Goal: Information Seeking & Learning: Check status

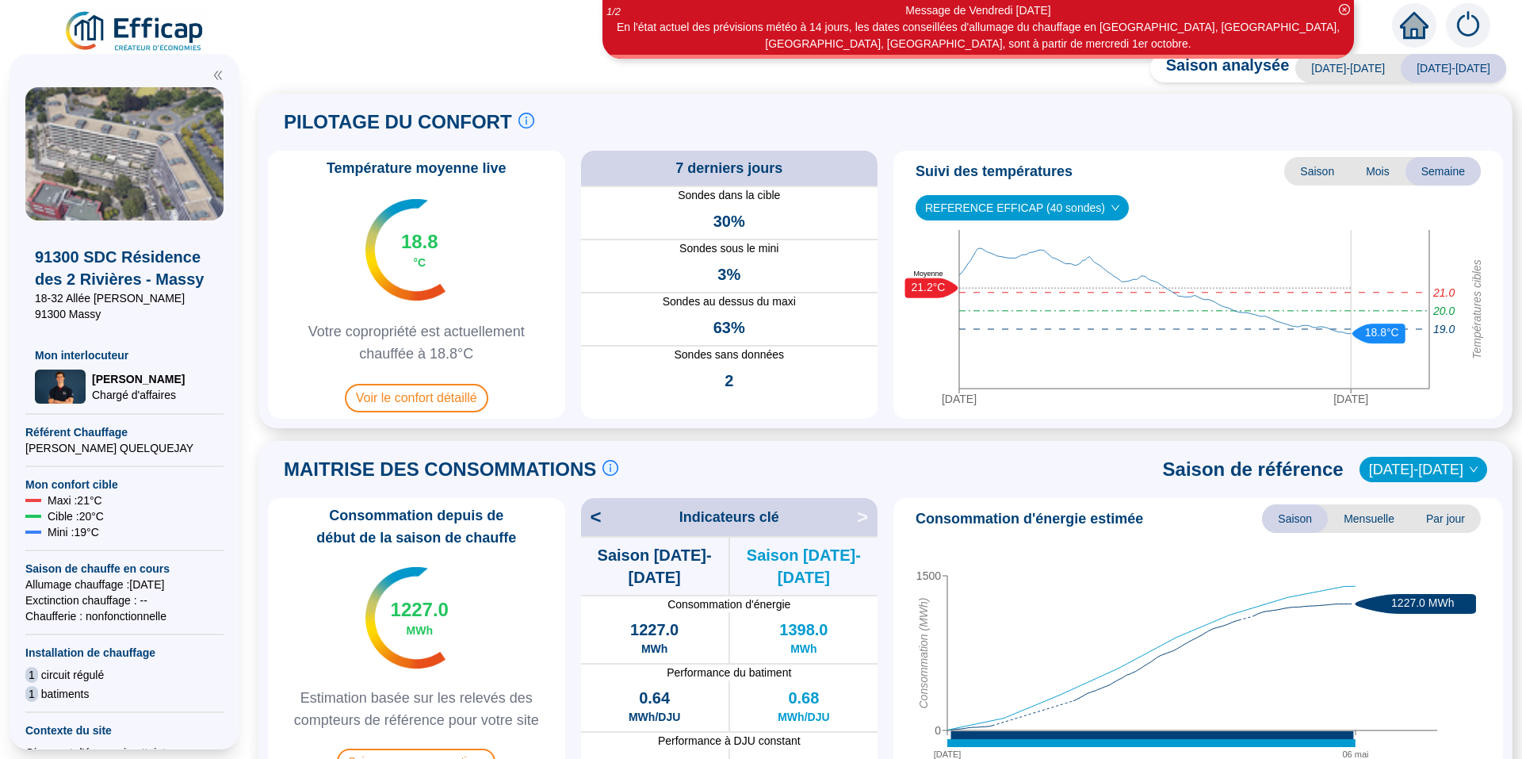
click at [1325, 173] on span "Saison" at bounding box center [1317, 171] width 66 height 29
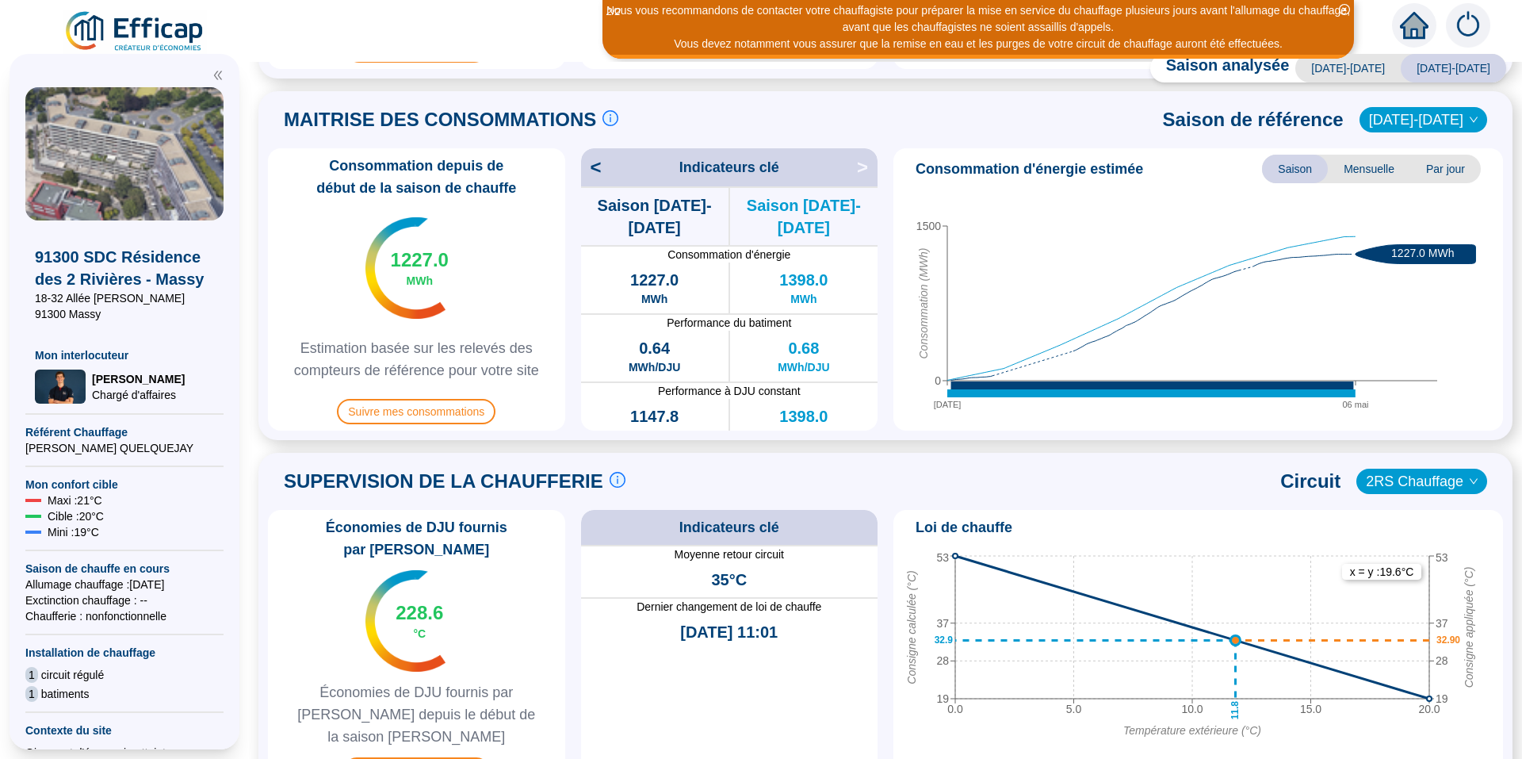
scroll to position [325, 0]
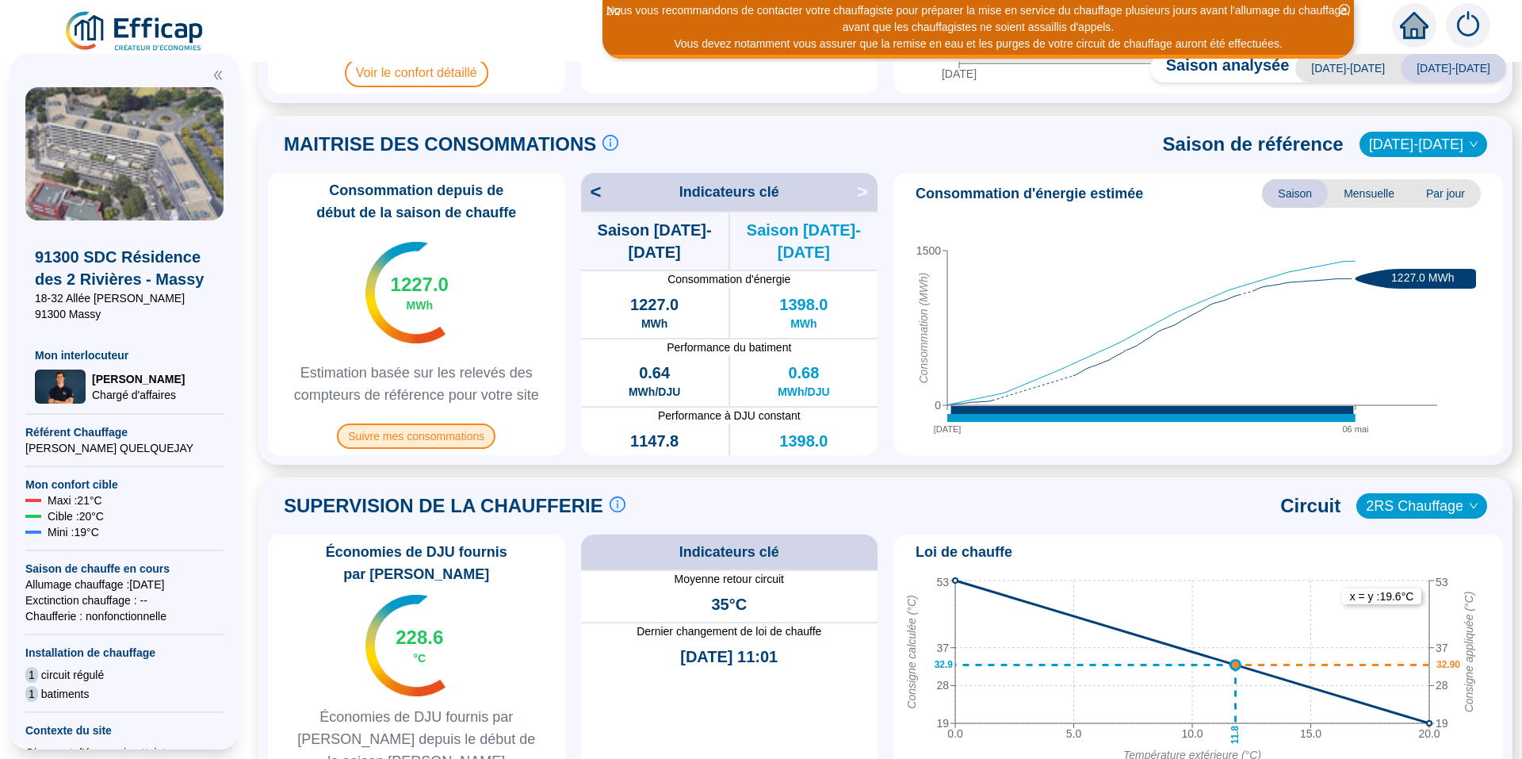
click at [451, 442] on span "Suivre mes consommations" at bounding box center [416, 435] width 159 height 25
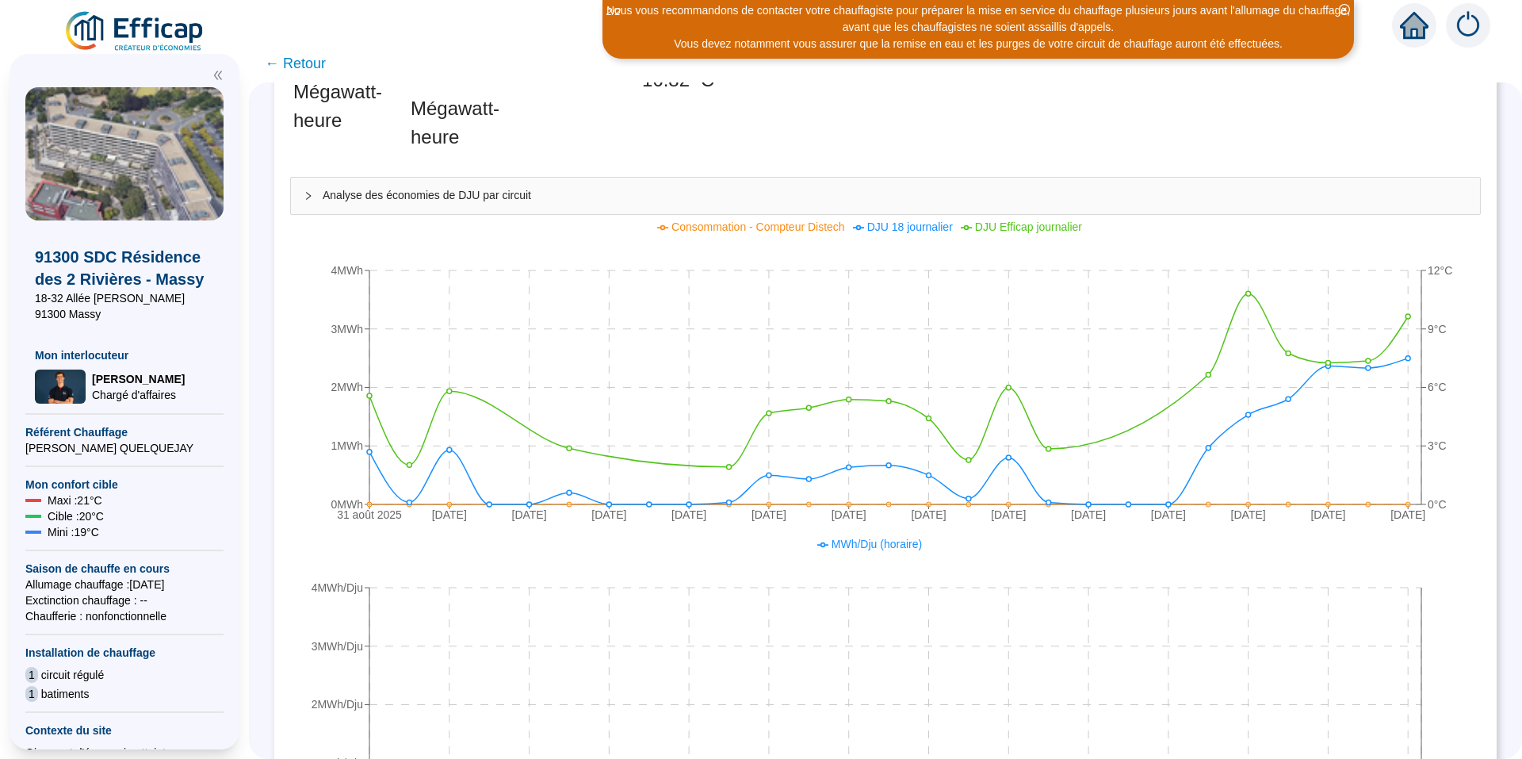
scroll to position [159, 0]
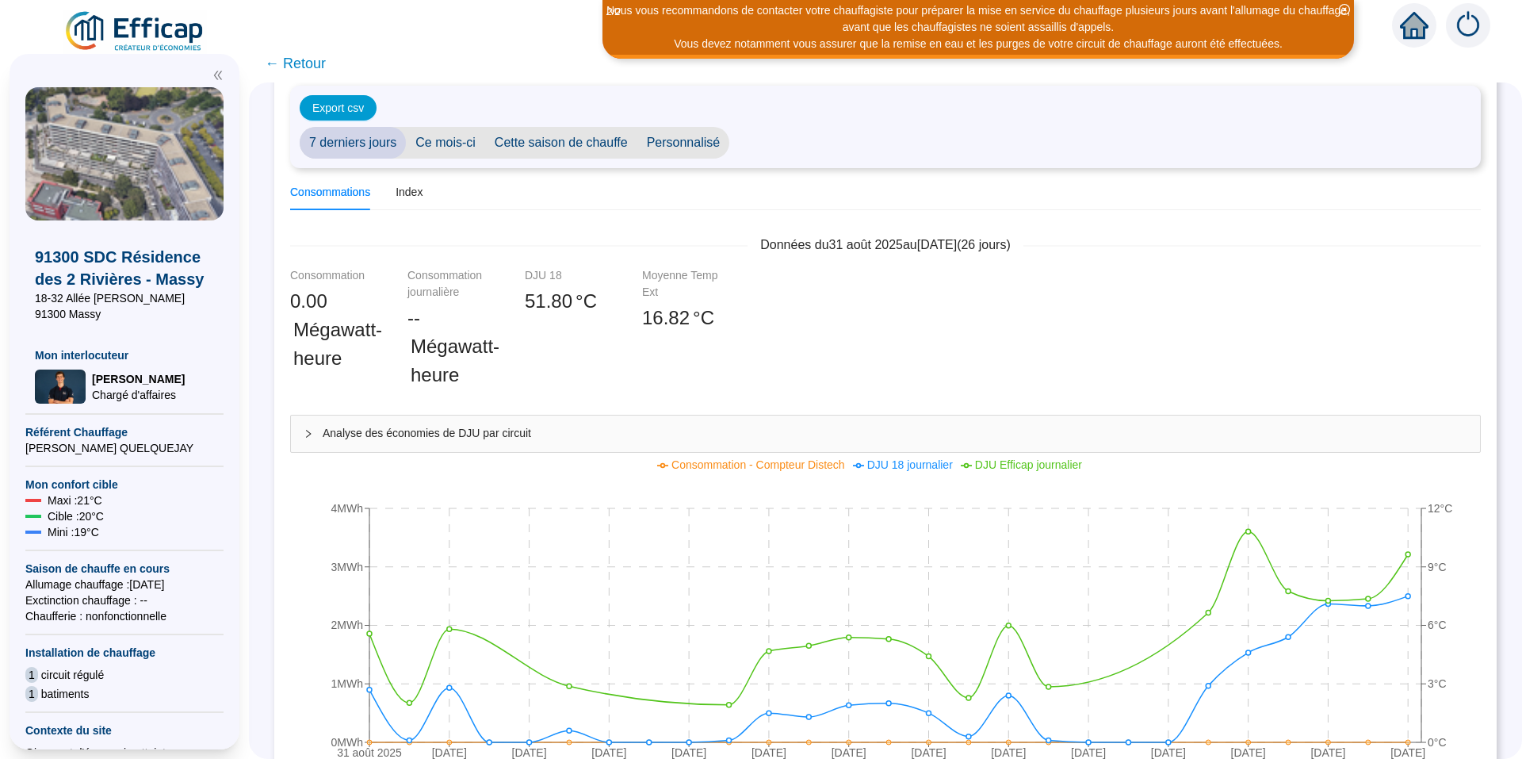
click at [461, 144] on span "Ce mois-ci" at bounding box center [445, 143] width 79 height 32
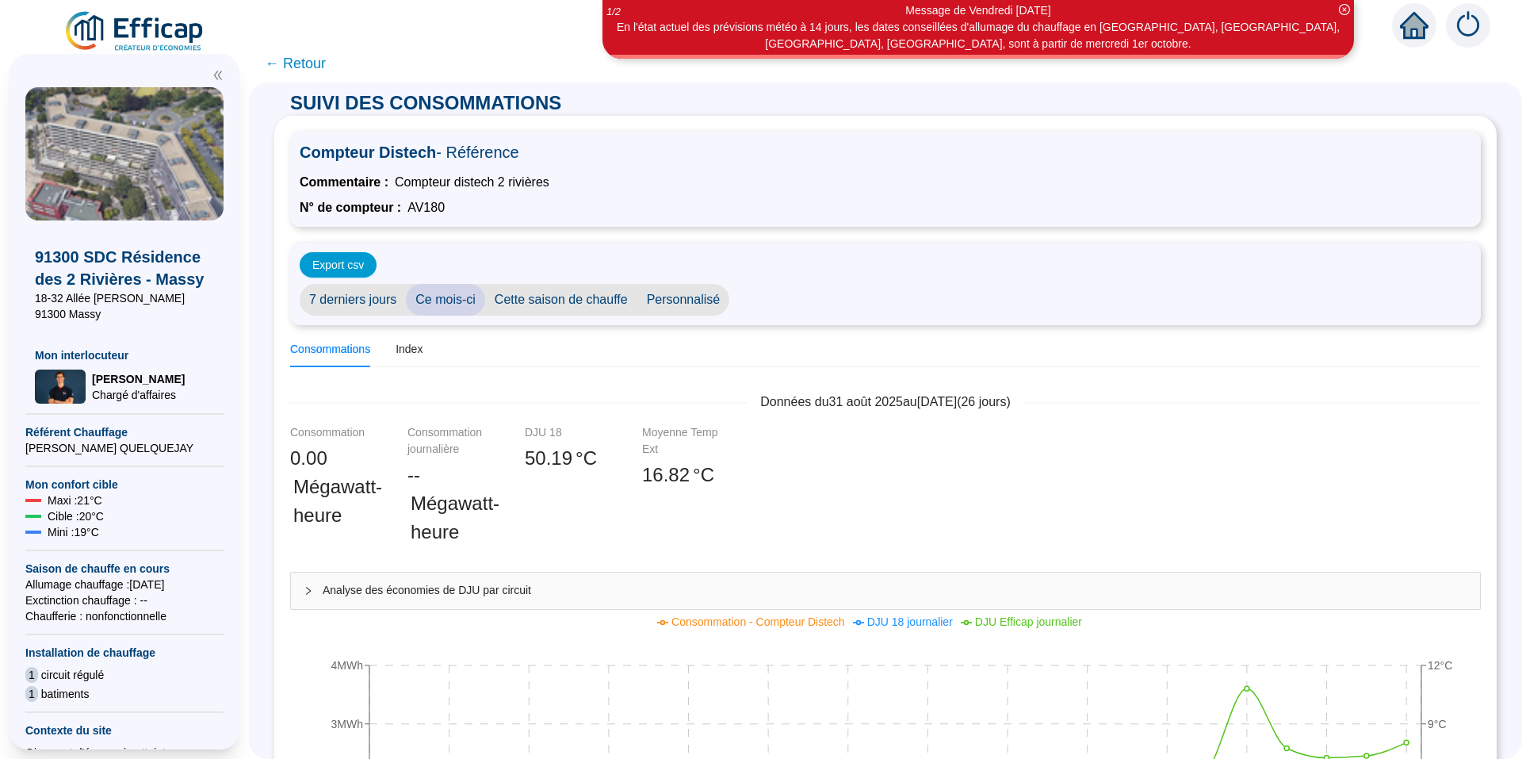
scroll to position [0, 0]
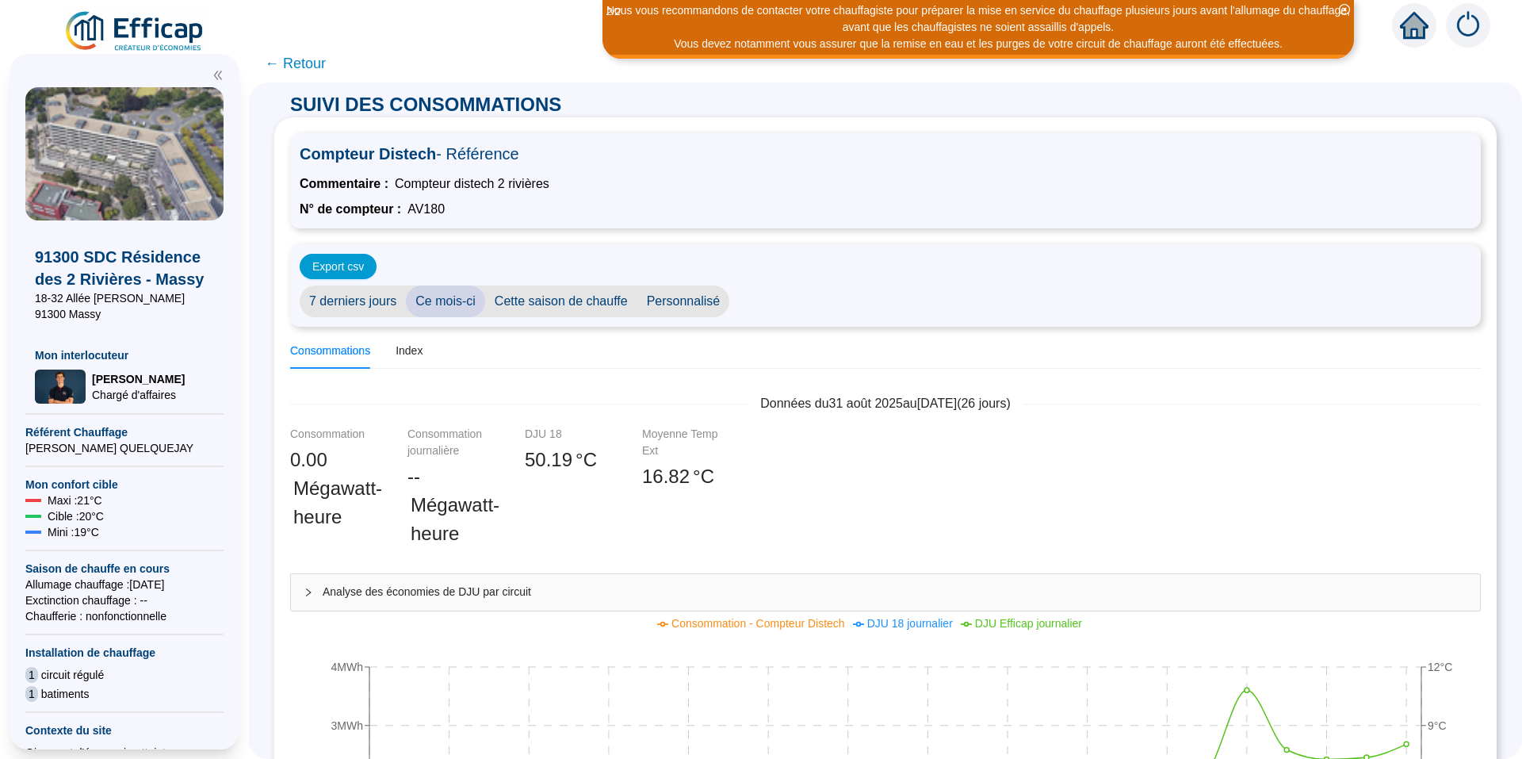
click at [685, 305] on span "Personnalisé" at bounding box center [683, 301] width 93 height 32
click at [787, 302] on input "[DATE]" at bounding box center [782, 301] width 86 height 17
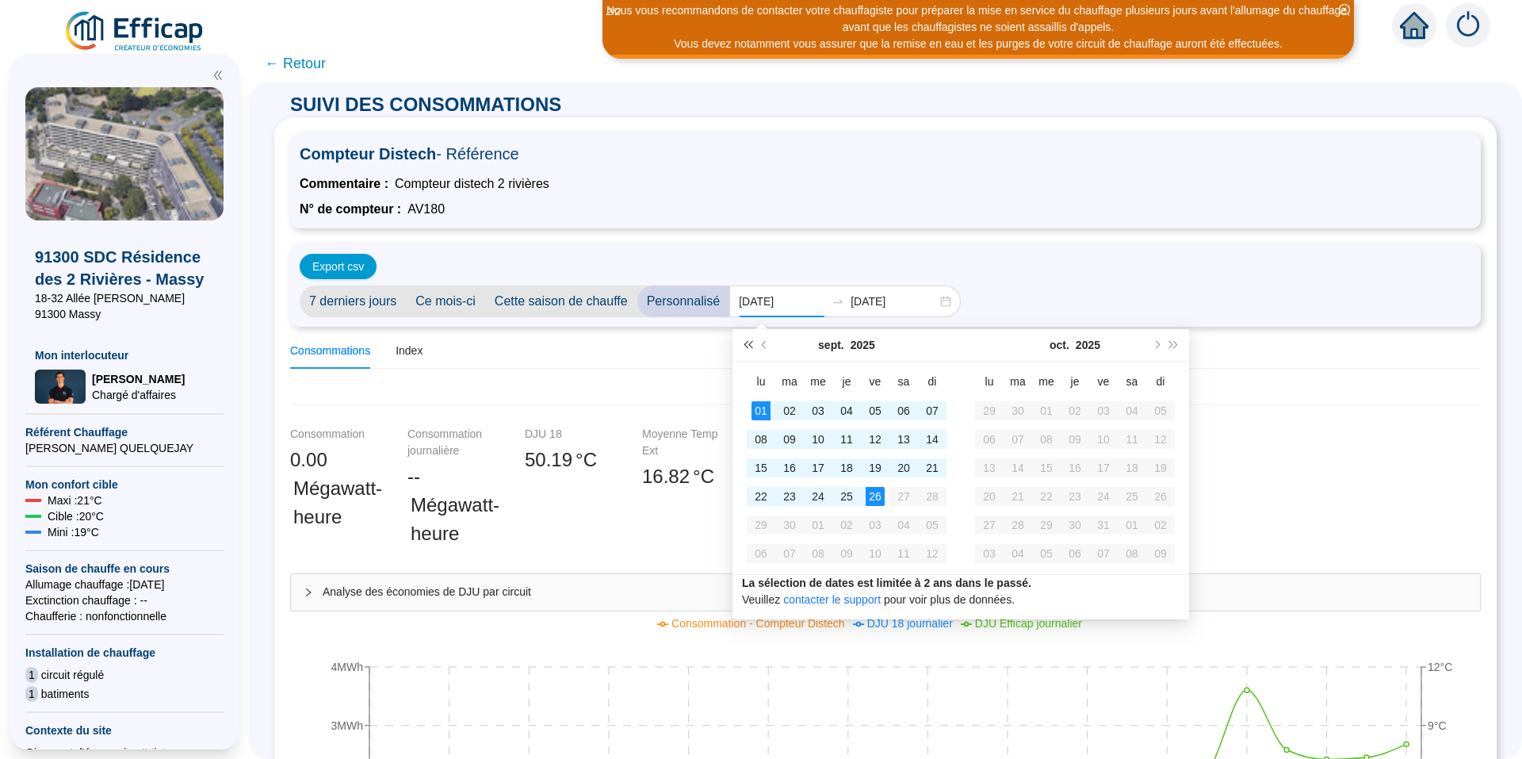
click at [752, 346] on span "Année précédente (Ctrl + gauche)" at bounding box center [748, 345] width 8 height 8
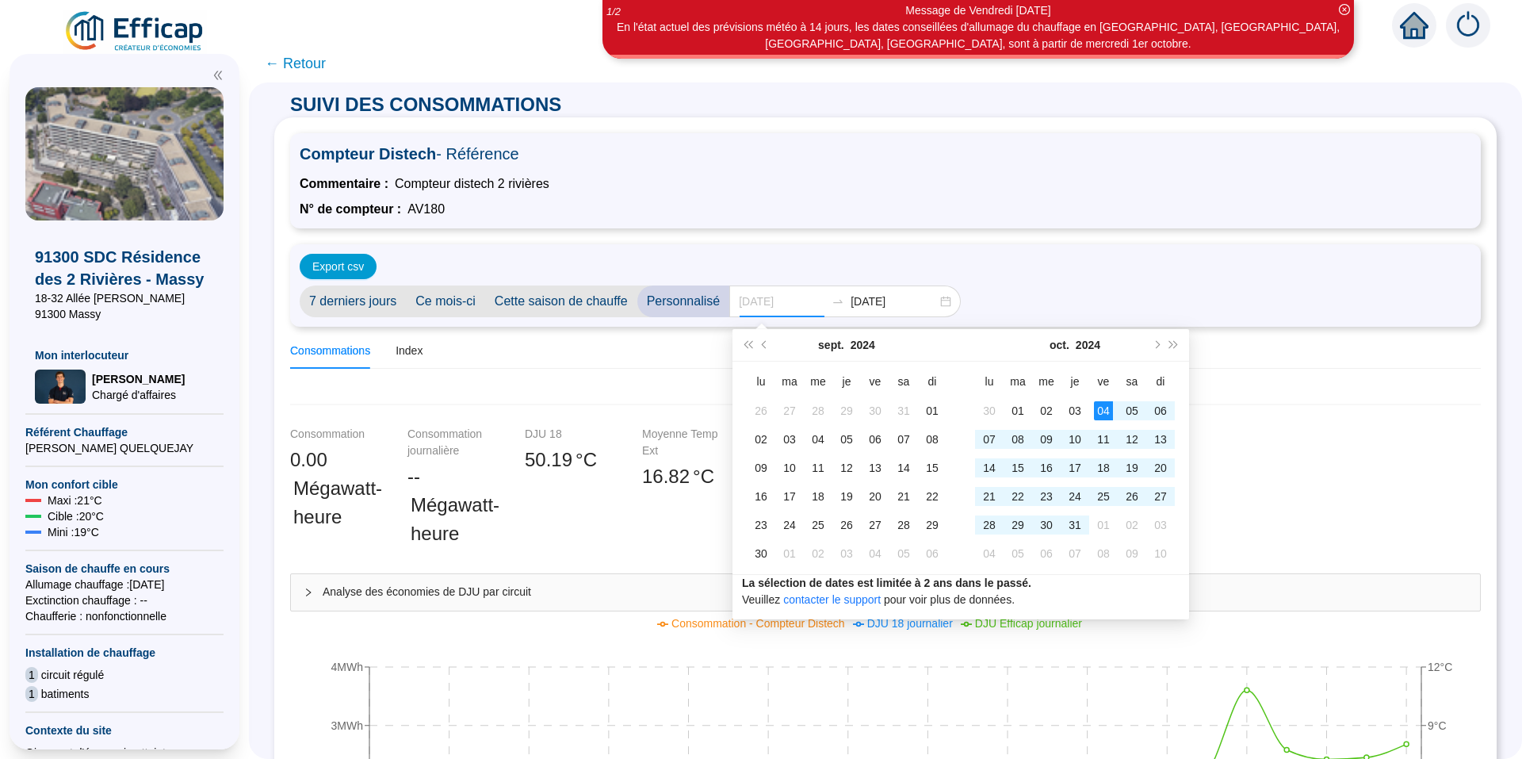
type input "[DATE]"
click at [1101, 410] on div "04" at bounding box center [1103, 410] width 19 height 19
type input "[DATE]"
click at [1081, 529] on div "31" at bounding box center [1075, 524] width 19 height 19
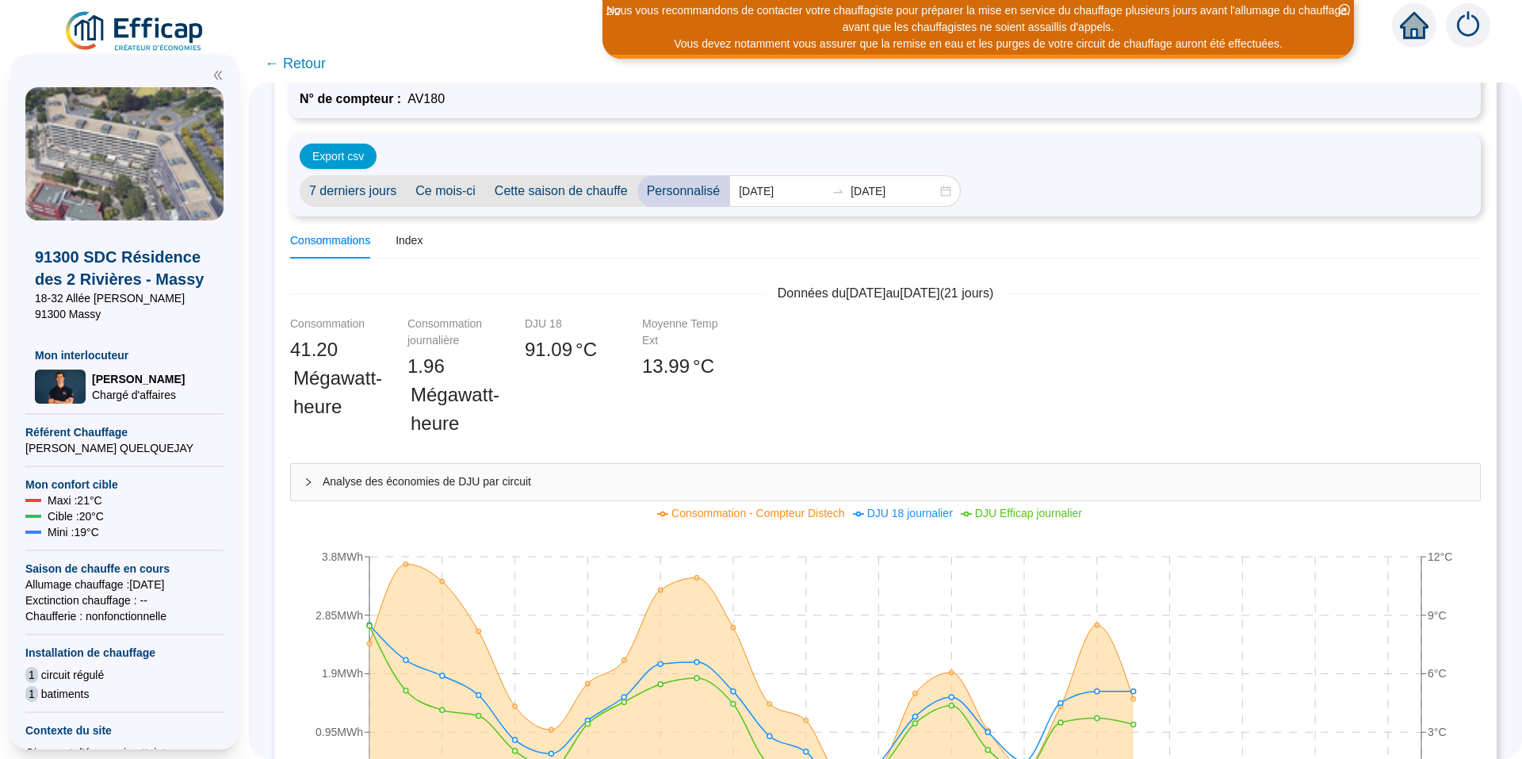
scroll to position [159, 0]
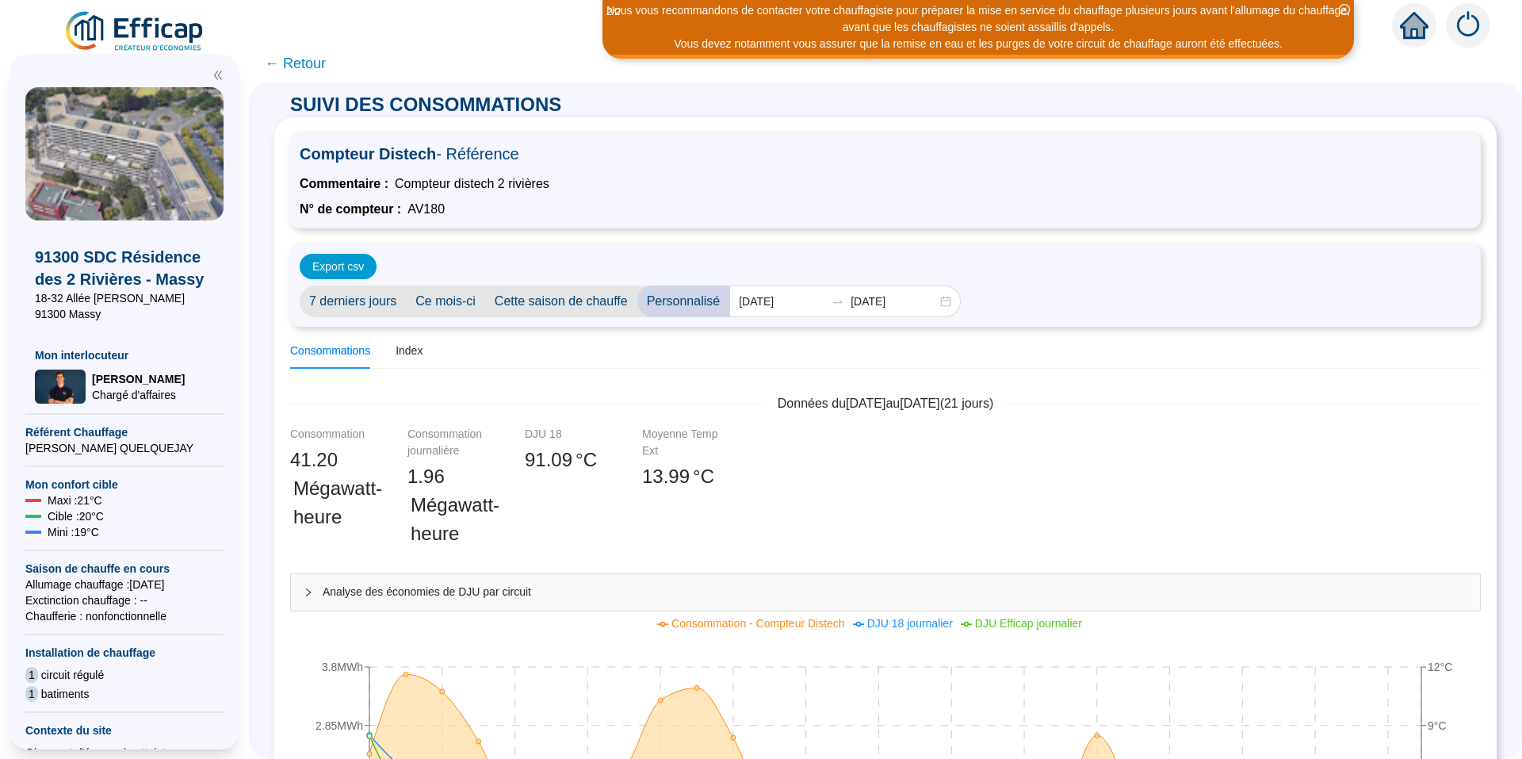
scroll to position [159, 0]
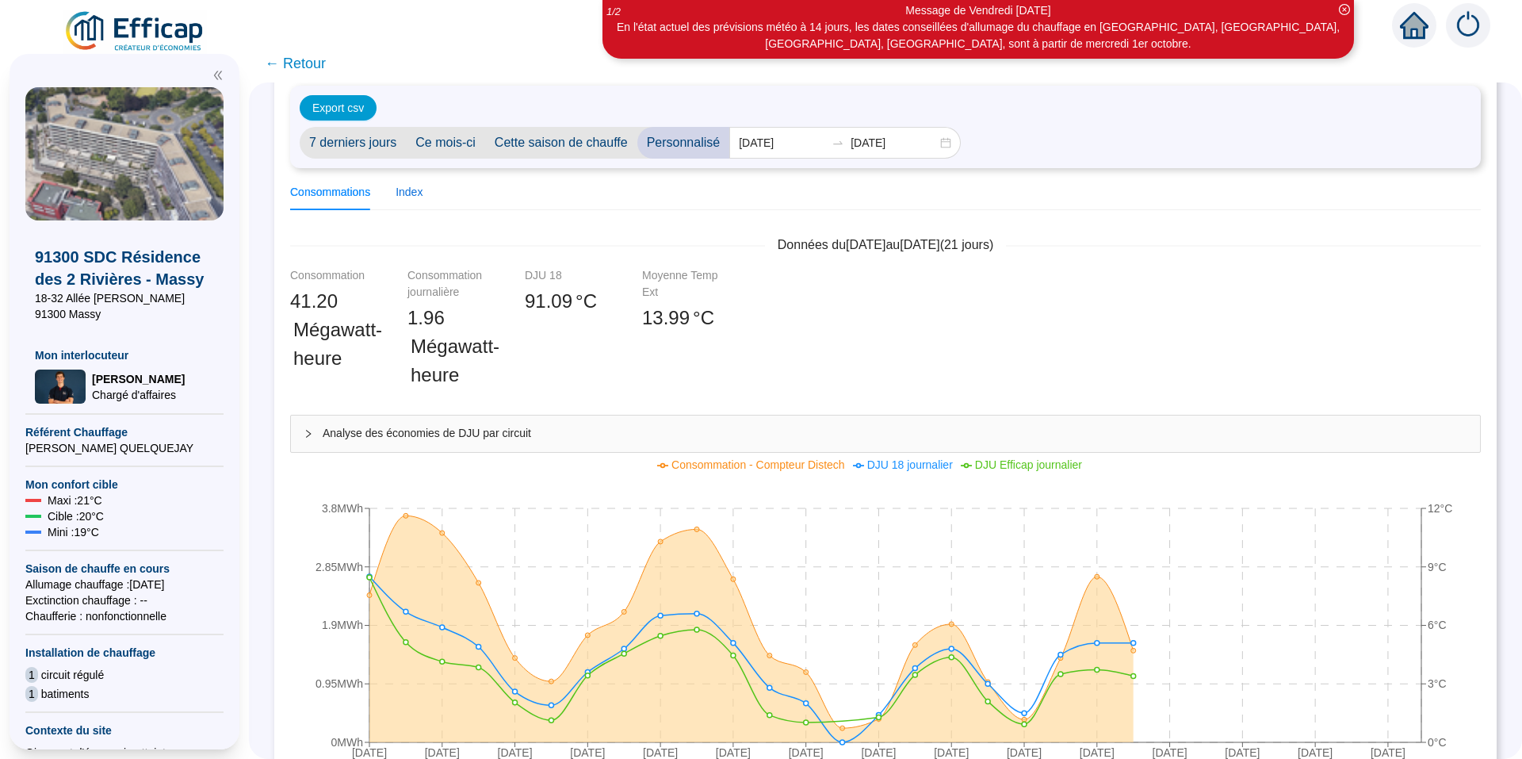
click at [423, 192] on div "Index" at bounding box center [409, 192] width 27 height 17
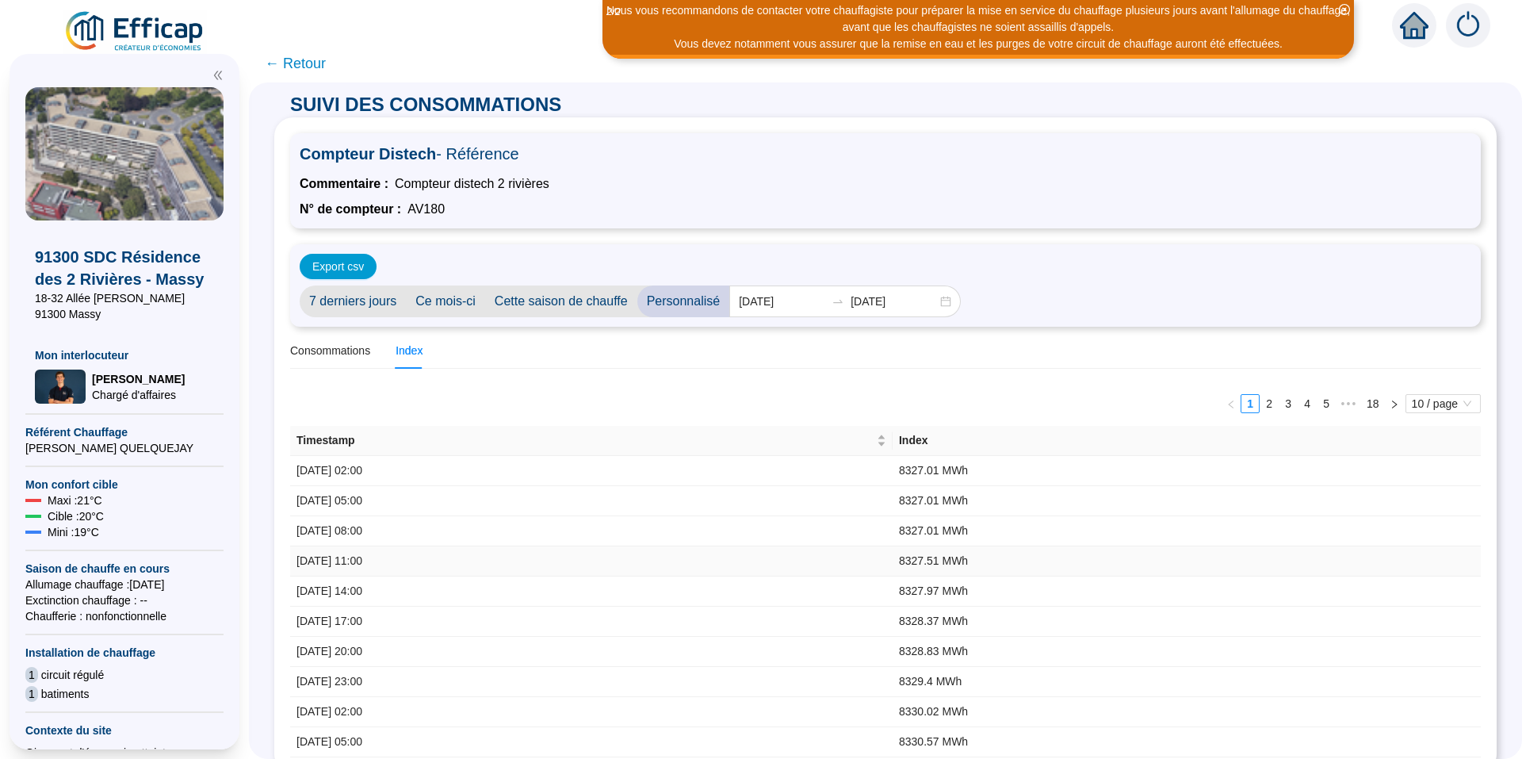
scroll to position [26, 0]
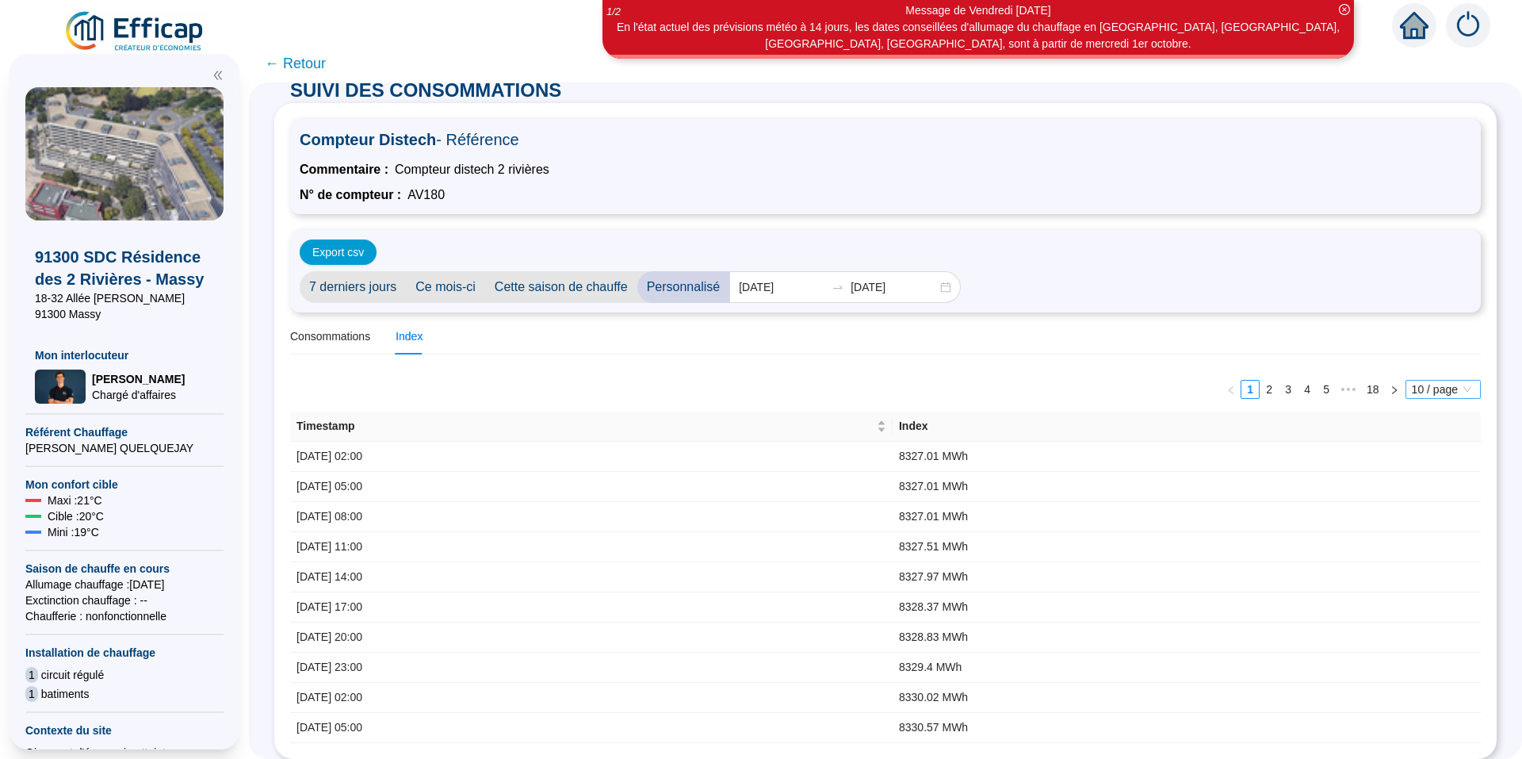
click at [1437, 381] on span "10 / page" at bounding box center [1443, 389] width 63 height 17
click at [1423, 461] on div "50 / page" at bounding box center [1444, 469] width 52 height 17
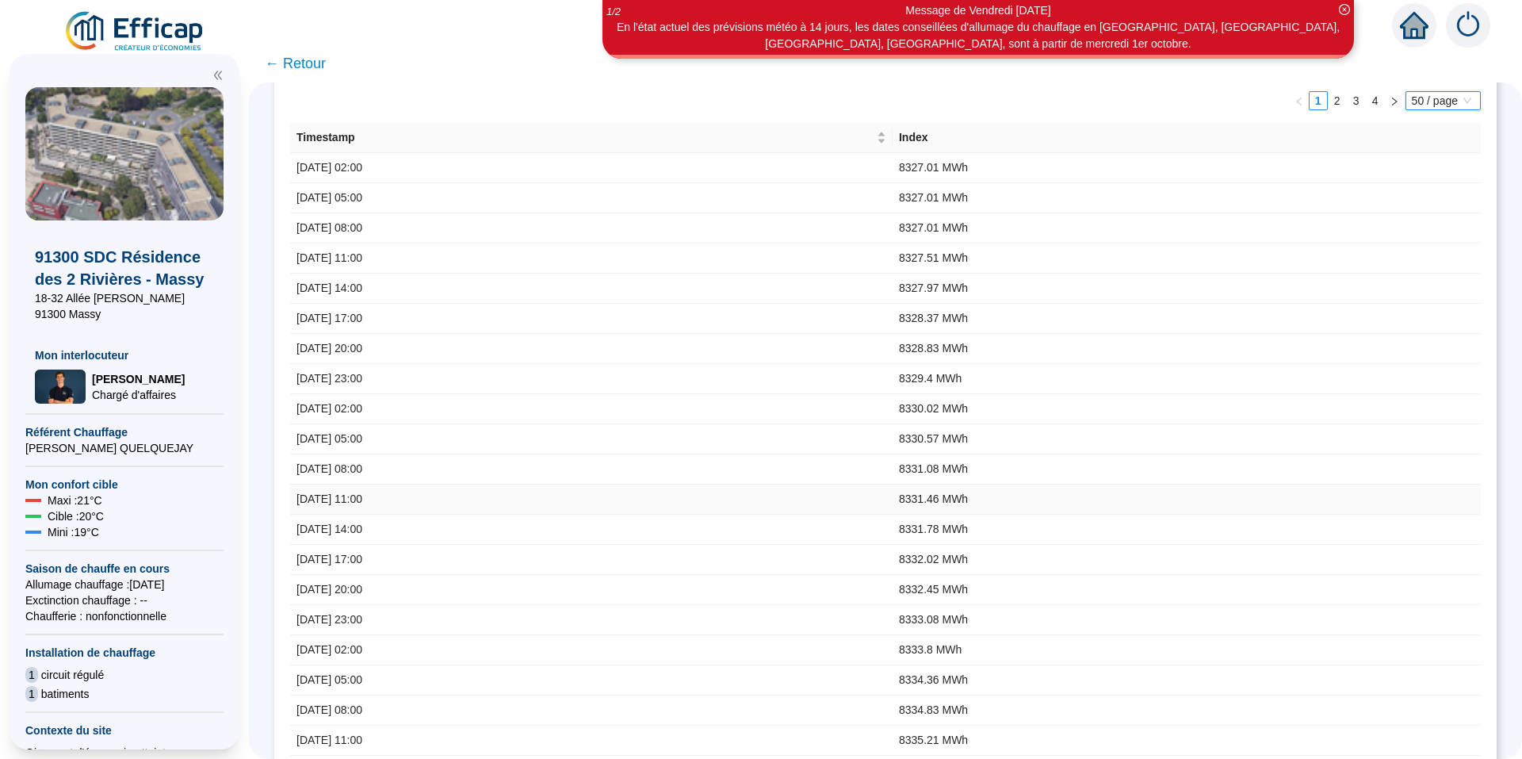
scroll to position [343, 0]
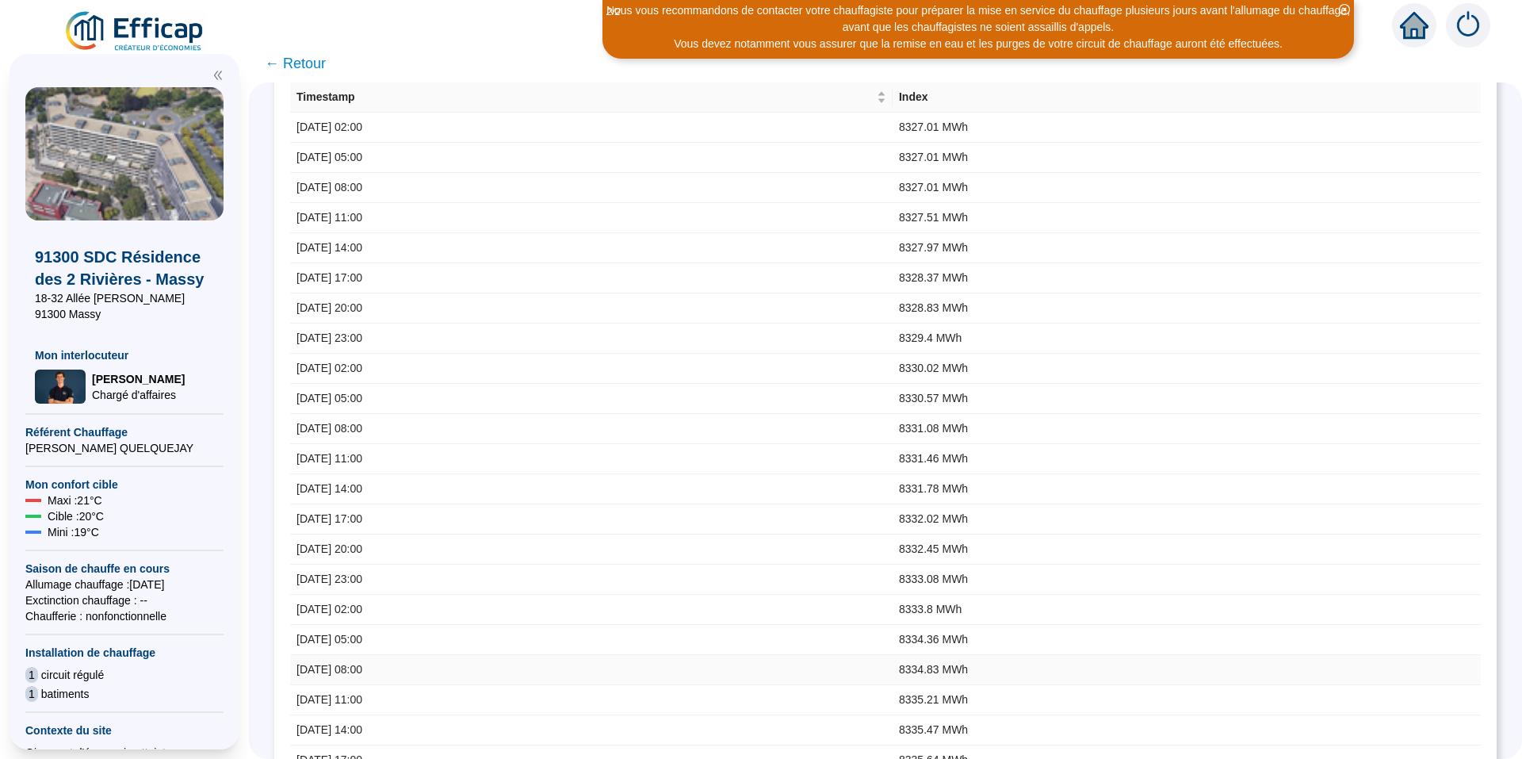
click at [1129, 667] on td "8334.83 MWh" at bounding box center [1187, 670] width 588 height 30
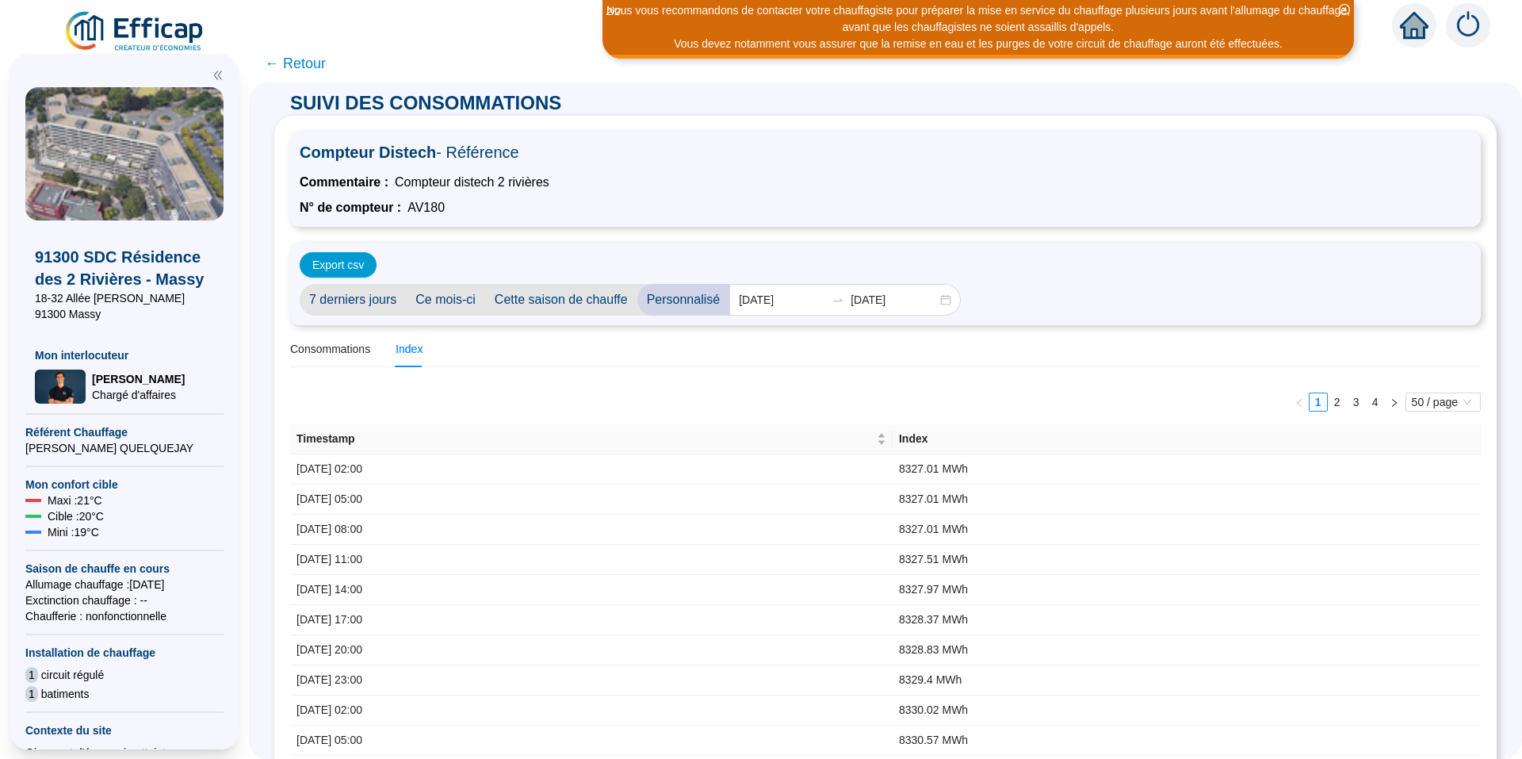
scroll to position [0, 0]
click at [1348, 404] on link "3" at bounding box center [1356, 403] width 17 height 17
click at [1329, 404] on link "2" at bounding box center [1337, 403] width 17 height 17
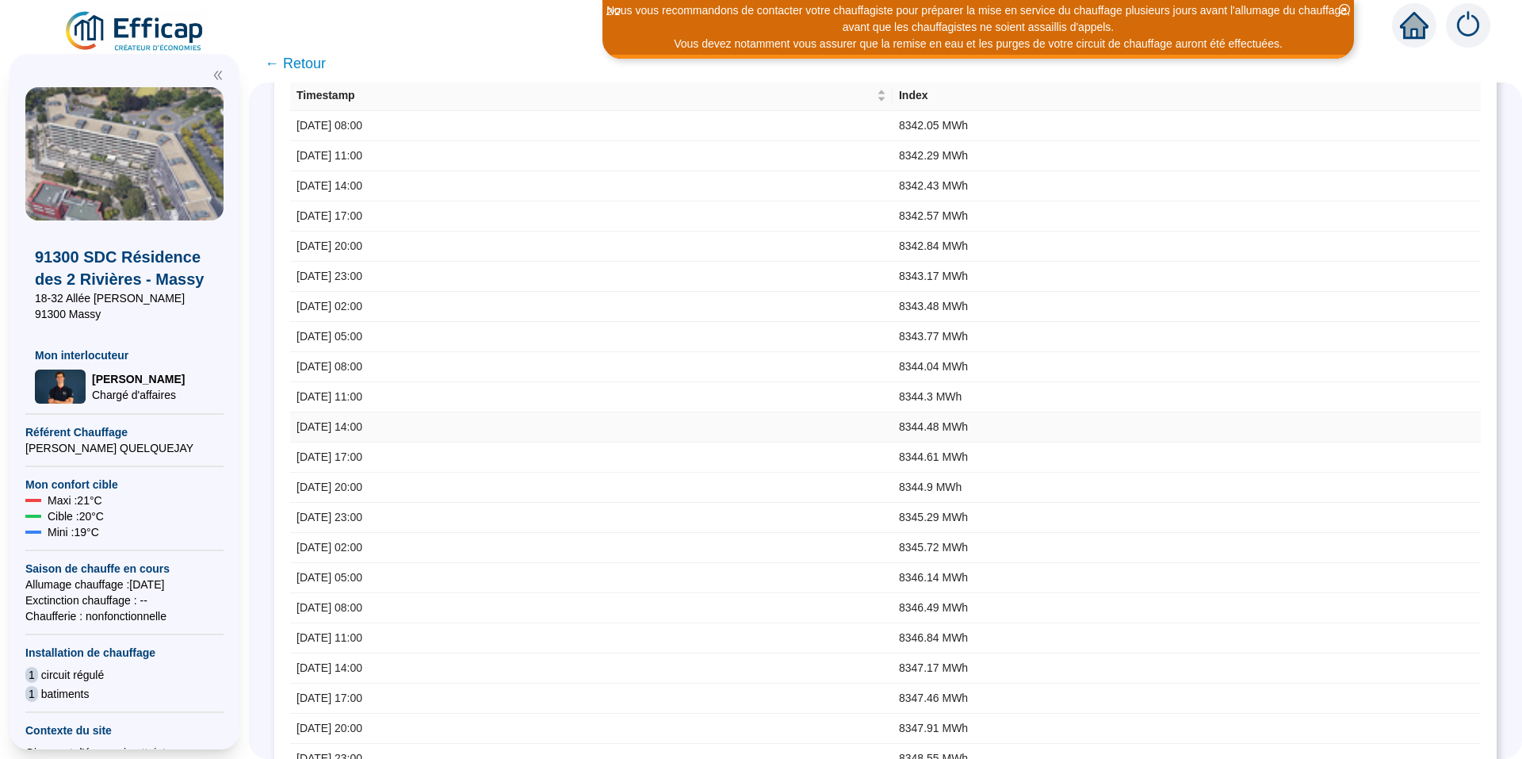
scroll to position [121, 0]
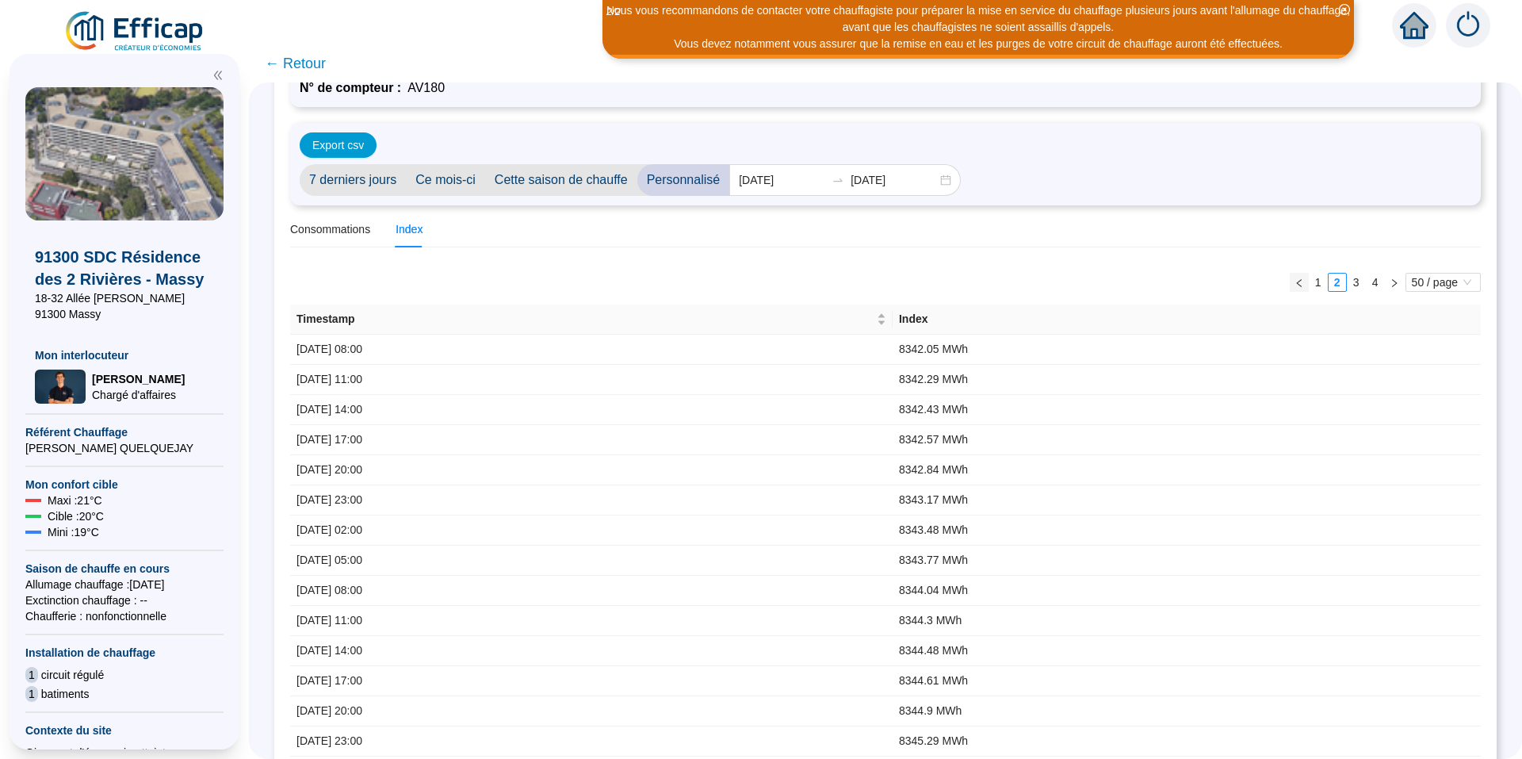
click at [1295, 282] on icon "left" at bounding box center [1300, 283] width 10 height 10
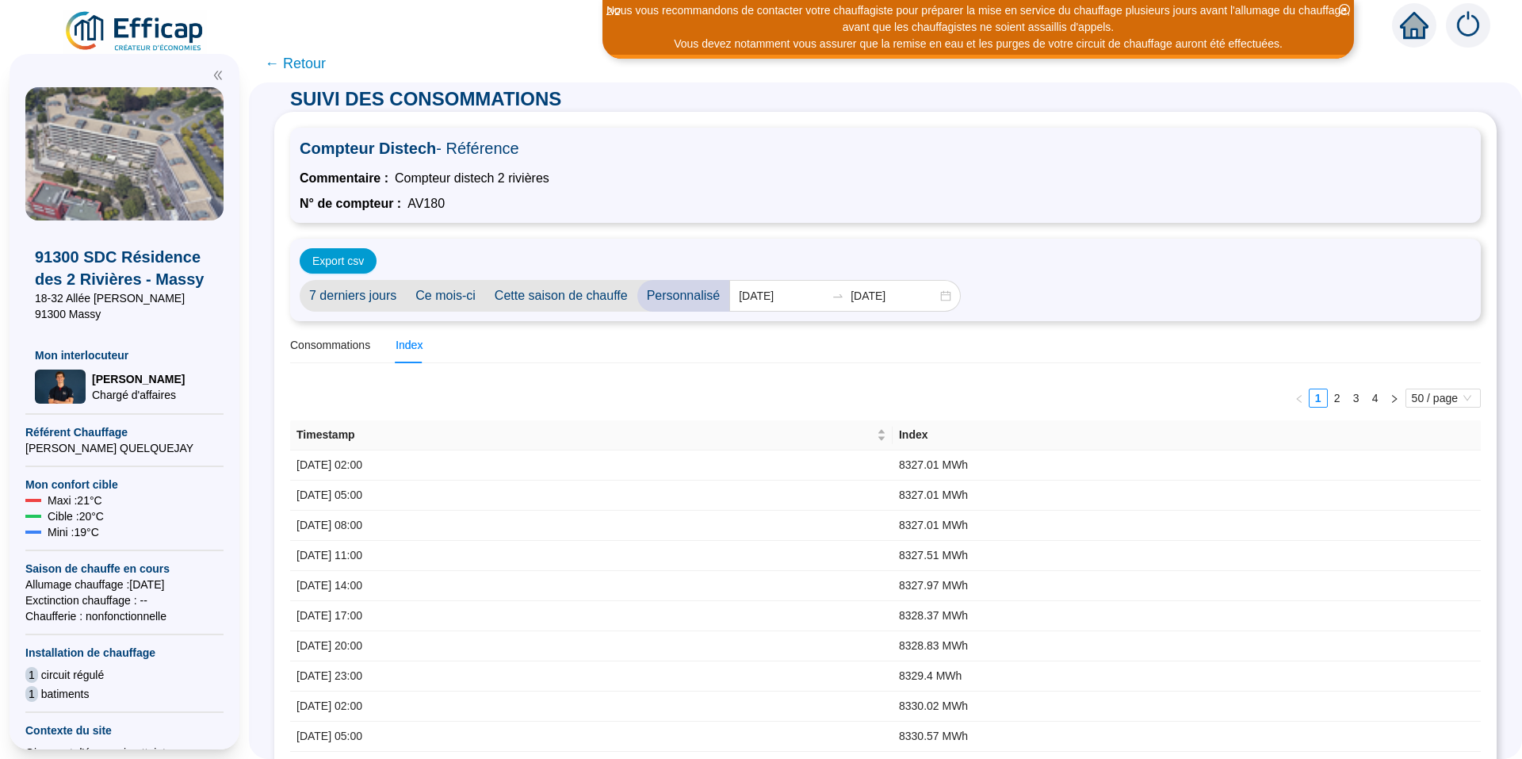
scroll to position [0, 0]
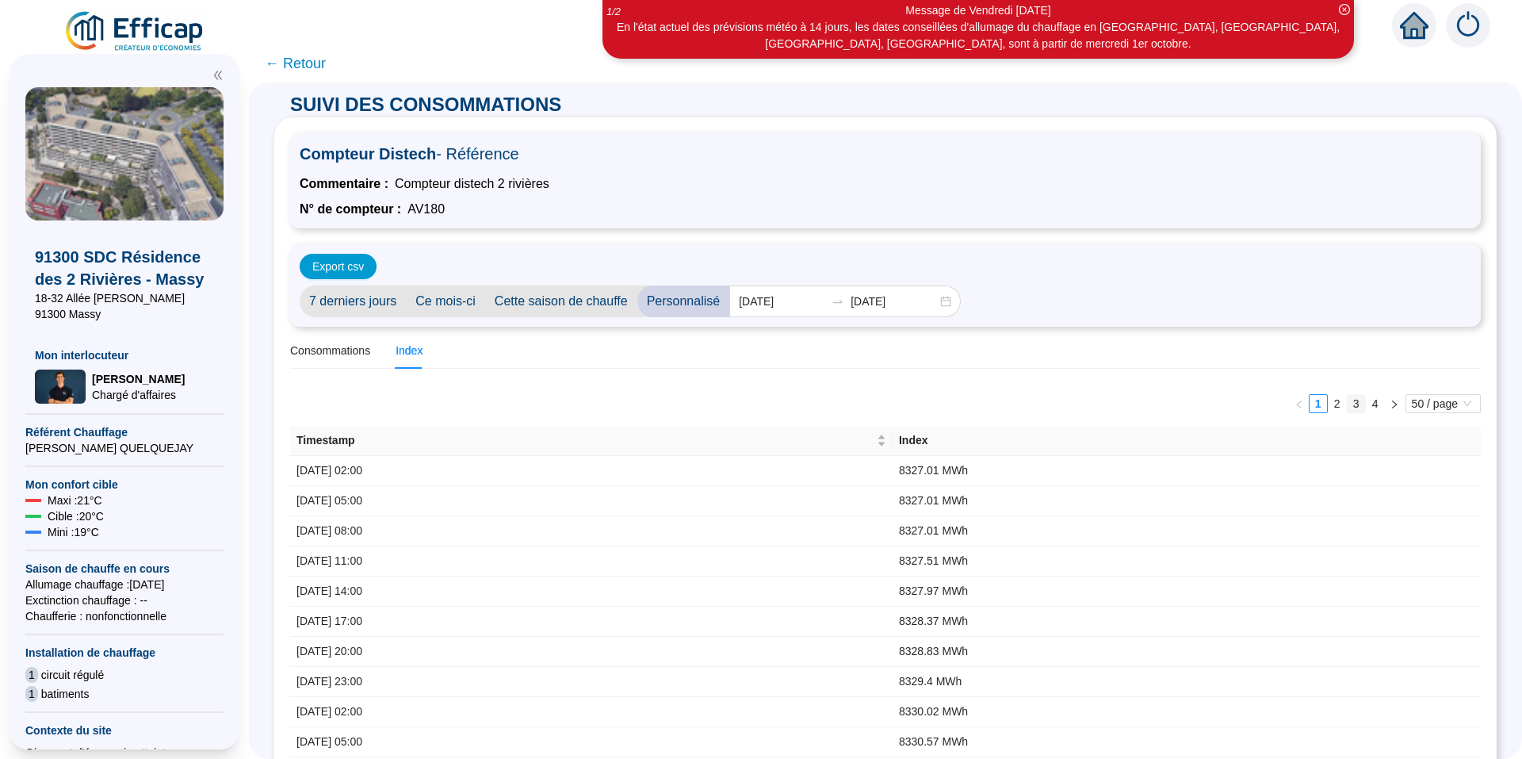
click at [1348, 403] on link "3" at bounding box center [1356, 403] width 17 height 17
click at [1329, 406] on link "2" at bounding box center [1337, 403] width 17 height 17
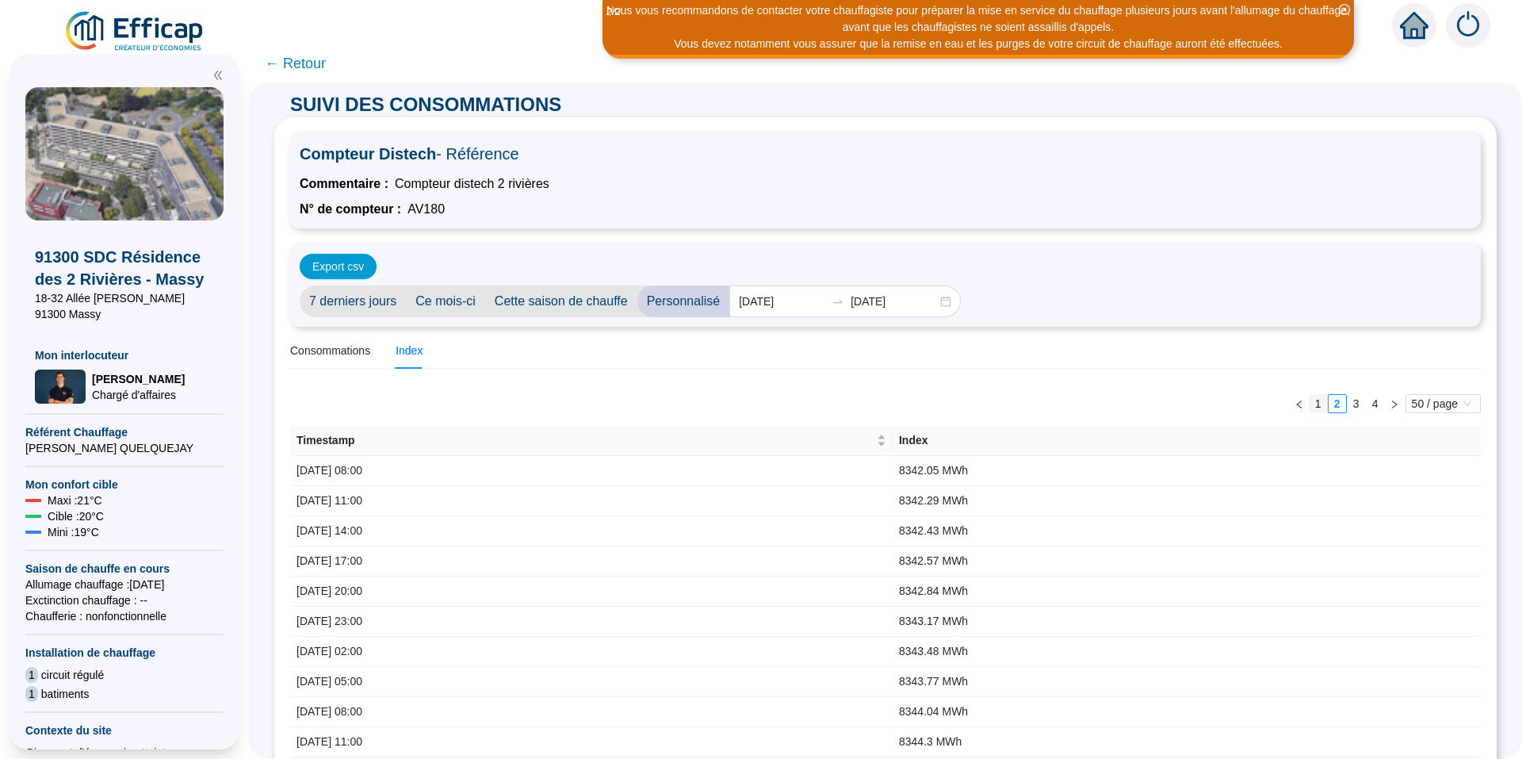
click at [1310, 401] on link "1" at bounding box center [1318, 403] width 17 height 17
